Goal: Information Seeking & Learning: Check status

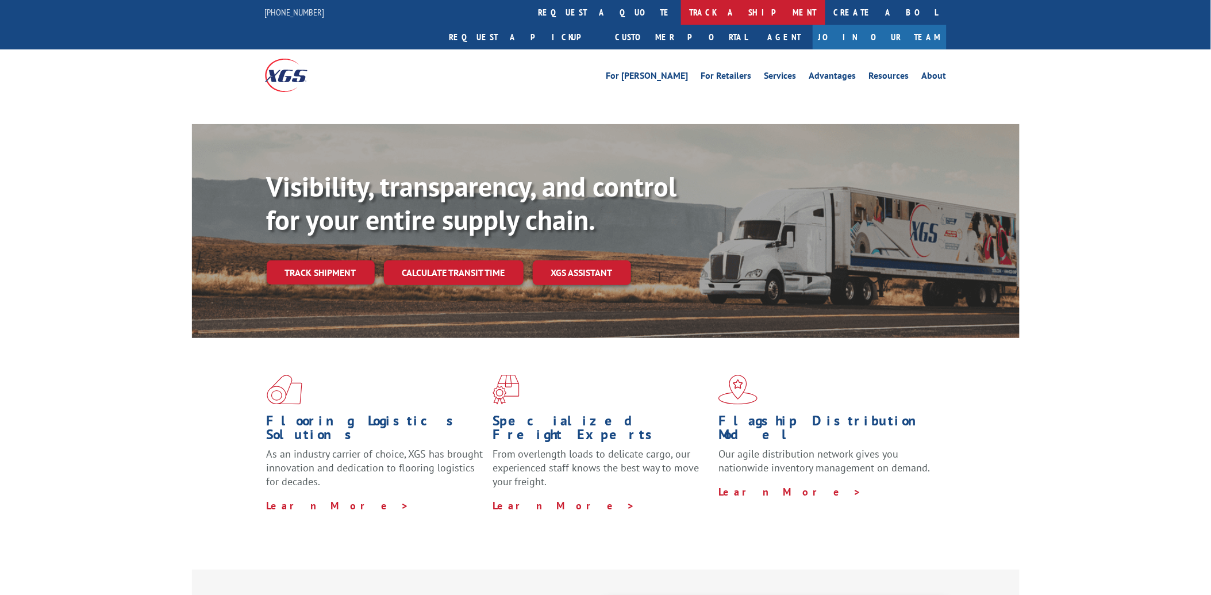
click at [681, 14] on link "track a shipment" at bounding box center [753, 12] width 144 height 25
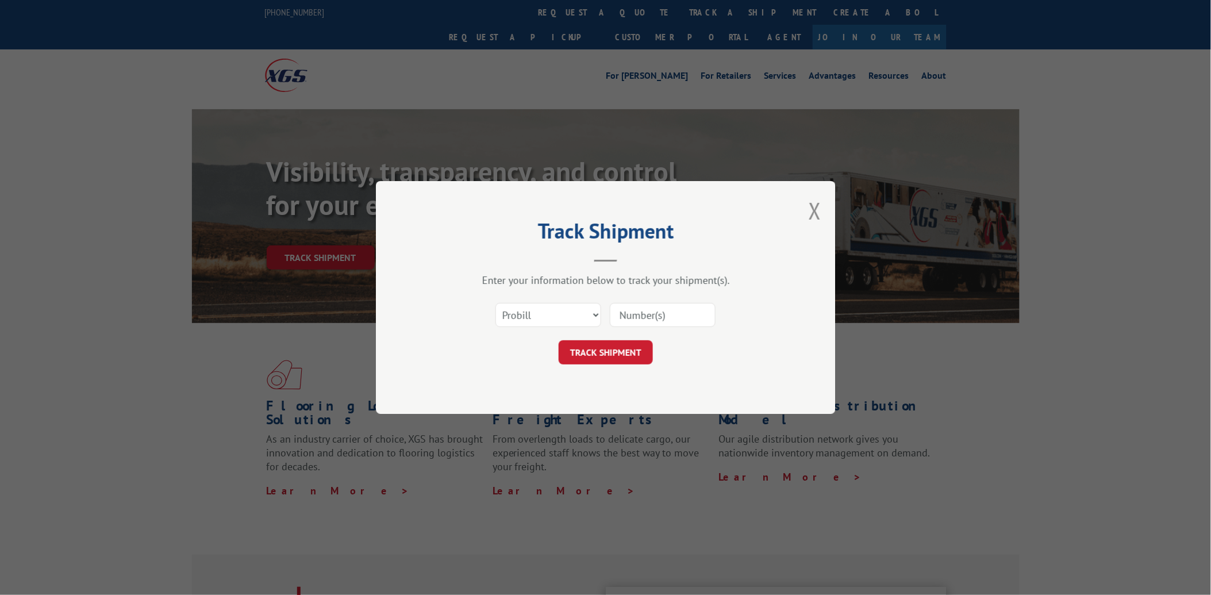
click at [544, 312] on select "Select category... Probill BOL PO" at bounding box center [548, 315] width 106 height 24
select select "po"
click at [495, 303] on select "Select category... Probill BOL PO" at bounding box center [548, 315] width 106 height 24
click at [634, 323] on input at bounding box center [663, 315] width 106 height 24
paste input "21536166"
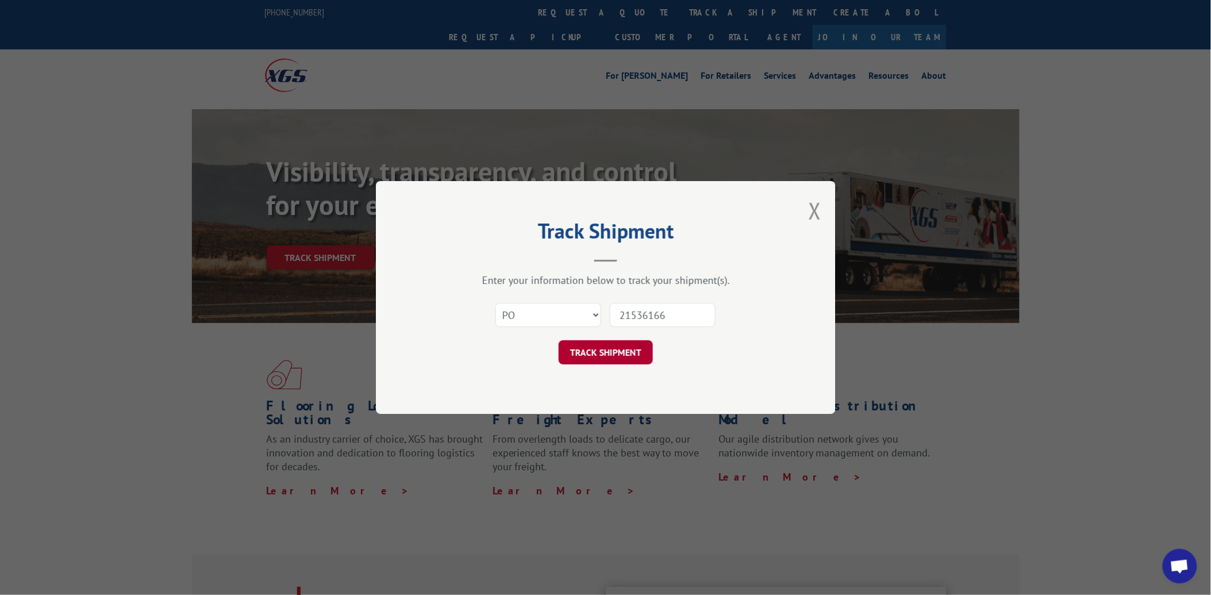
type input "21536166"
click at [607, 348] on button "TRACK SHIPMENT" at bounding box center [606, 352] width 94 height 24
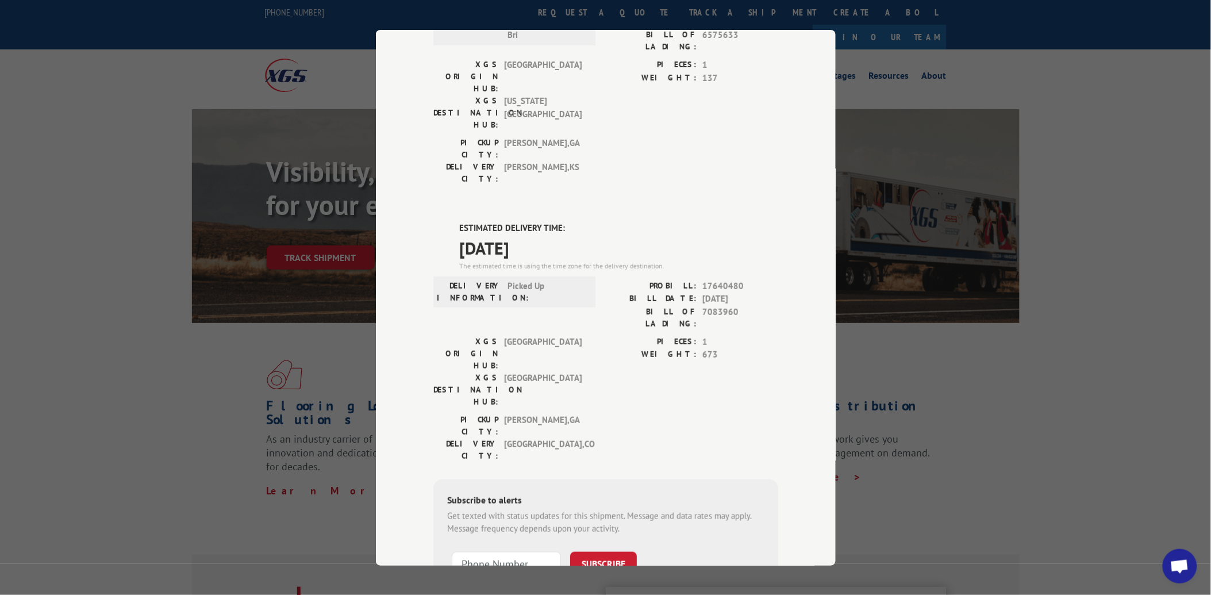
scroll to position [169, 0]
